Goal: Answer question/provide support: Answer question/provide support

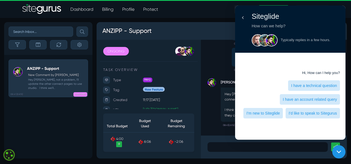
click at [245, 18] on icon at bounding box center [243, 18] width 6 height 6
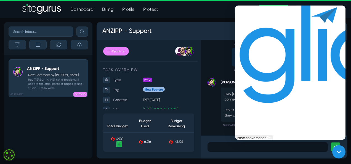
click at [261, 28] on div "ANZIPP - Support" at bounding box center [225, 33] width 252 height 20
drag, startPoint x: 314, startPoint y: 28, endPoint x: 234, endPoint y: 29, distance: 79.8
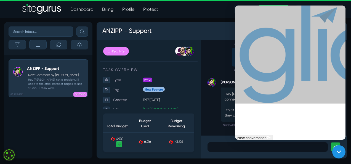
drag, startPoint x: -1, startPoint y: 23, endPoint x: 233, endPoint y: 17, distance: 234.0
click at [233, 17] on header "Dashboard Billing Profile Protect .cls-1{fill-rule:evenodd;fill:url(#linear-gra…" at bounding box center [175, 9] width 351 height 18
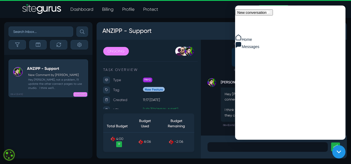
click at [267, 15] on span "New conversation" at bounding box center [251, 12] width 29 height 4
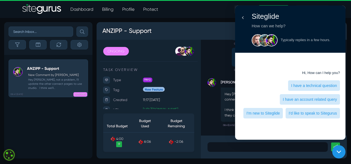
click at [288, 74] on div "Hi, How can I help you? I have a technical question I have an account related q…" at bounding box center [290, 95] width 99 height 48
click at [238, 150] on div "[PERSON_NAME] Hey [PERSON_NAME], not a problem, I'll update the other connect p…" at bounding box center [318, 120] width 166 height 69
drag, startPoint x: 284, startPoint y: 7, endPoint x: 278, endPoint y: 10, distance: 7.2
click at [278, 10] on div "Siteglide How can we help? [PERSON_NAME] [PERSON_NAME] [PERSON_NAME] Typically …" at bounding box center [290, 29] width 110 height 47
drag, startPoint x: 278, startPoint y: 10, endPoint x: 250, endPoint y: 10, distance: 27.9
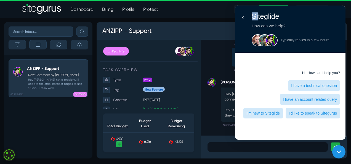
click at [250, 10] on div "Siteglide How can we help? [PERSON_NAME] [PERSON_NAME] [PERSON_NAME] Typically …" at bounding box center [290, 29] width 110 height 47
click at [339, 150] on icon at bounding box center [339, 152] width 4 height 4
